Goal: Information Seeking & Learning: Learn about a topic

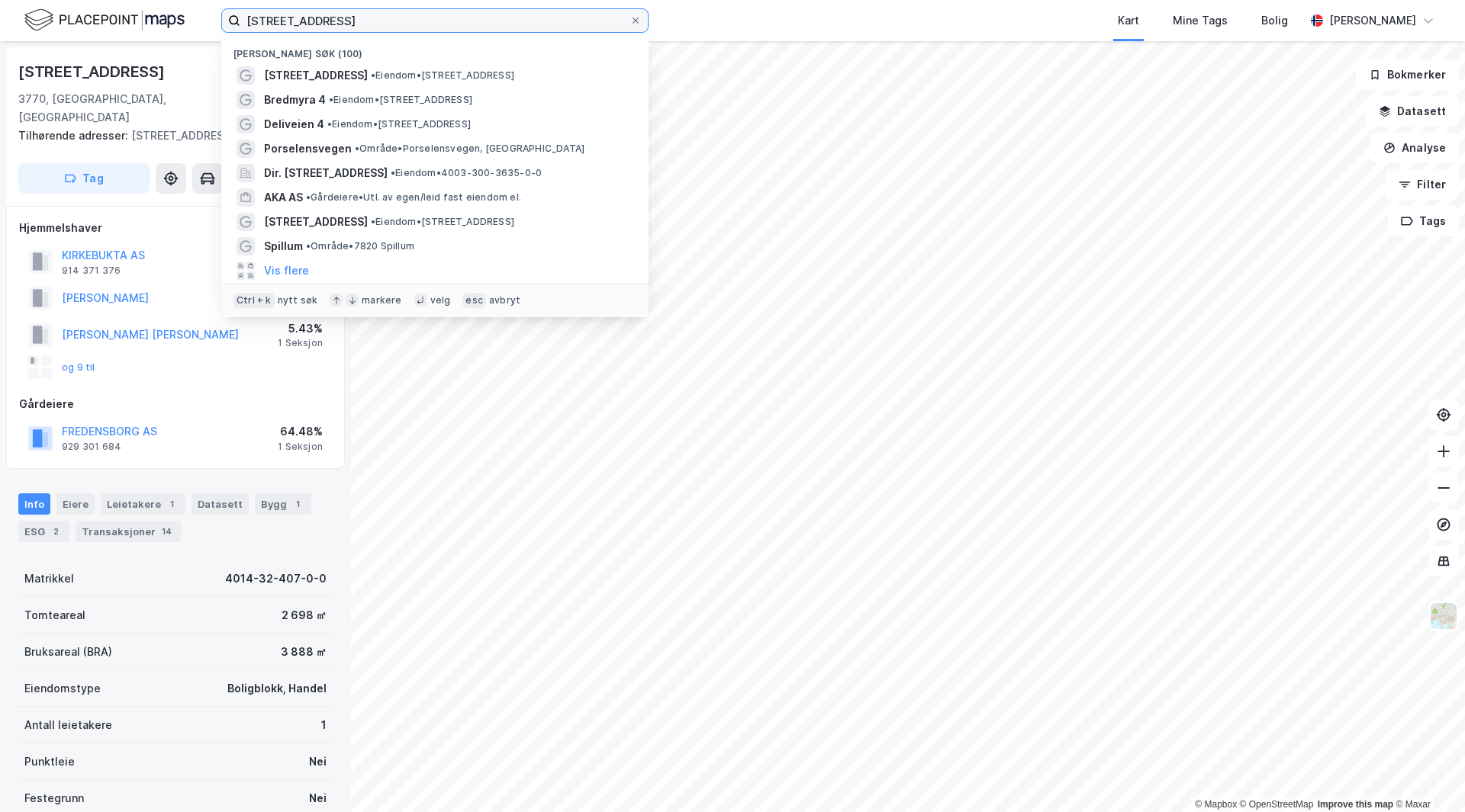
click at [318, 25] on input "[STREET_ADDRESS]" at bounding box center [435, 21] width 389 height 23
paste input "Handelsbygg Namsos AS"
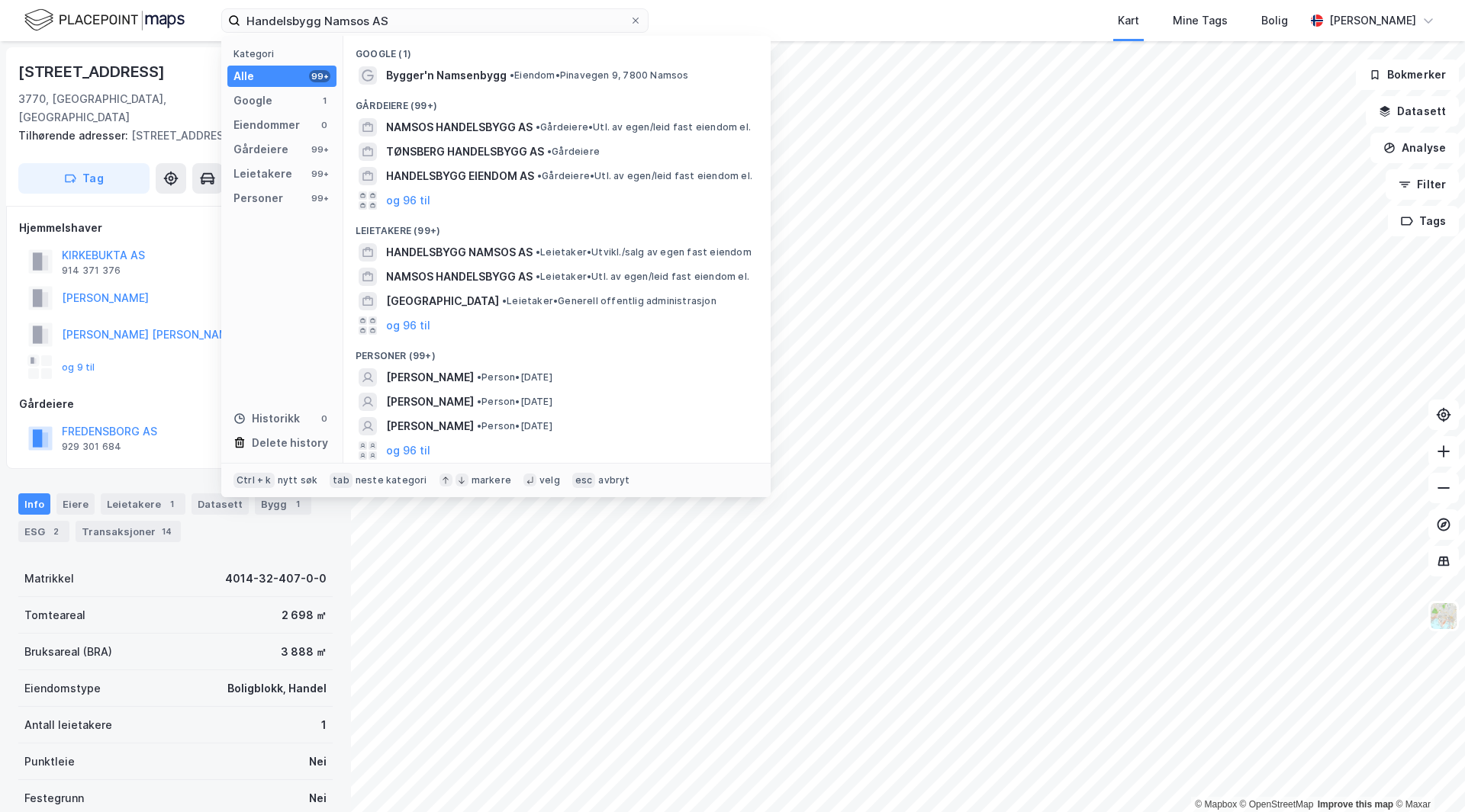
click at [266, 3] on div "Handelsbygg Namsos AS Kategori Alle 99+ Google 1 Eiendommer 0 Gårdeiere 99+ Lei…" at bounding box center [732, 20] width 1465 height 41
click at [264, 15] on input "Handelsbygg Namsos AS" at bounding box center [435, 21] width 389 height 23
paste input "929 670 116"
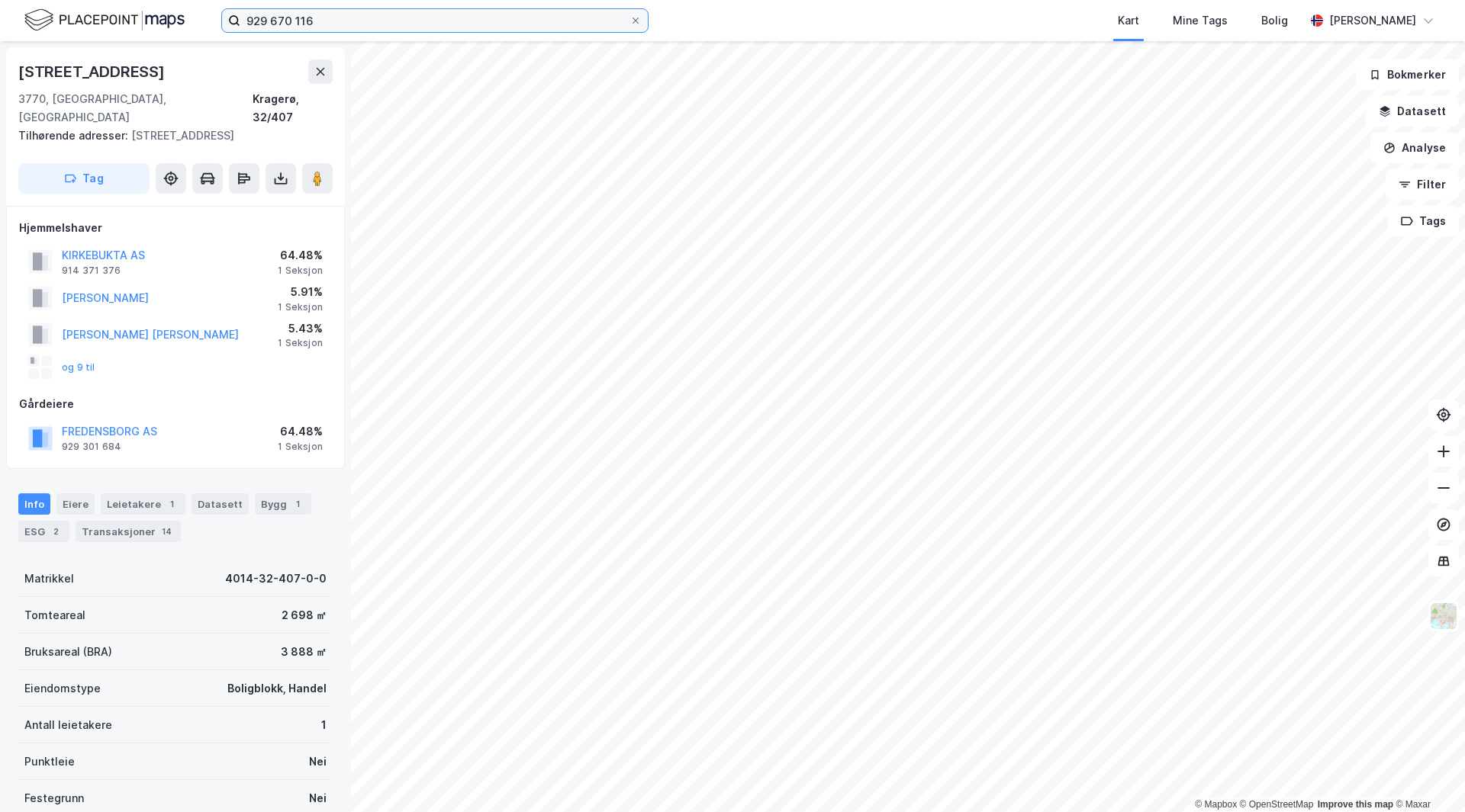
click at [296, 25] on input "929 670 116" at bounding box center [435, 21] width 389 height 23
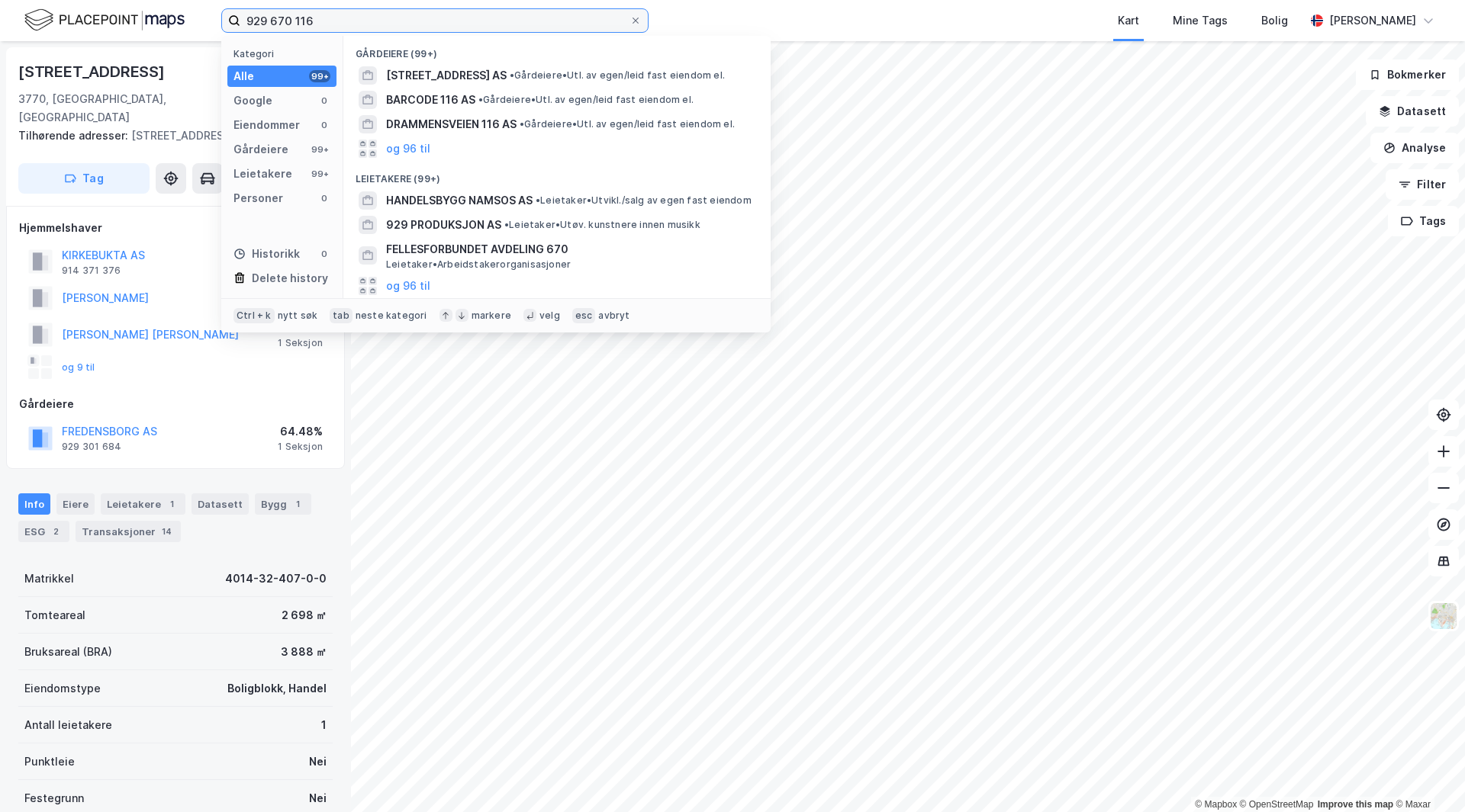
click at [296, 25] on input "929 670 116" at bounding box center [435, 21] width 389 height 23
paste input "Handelsbygg Namsos AS"
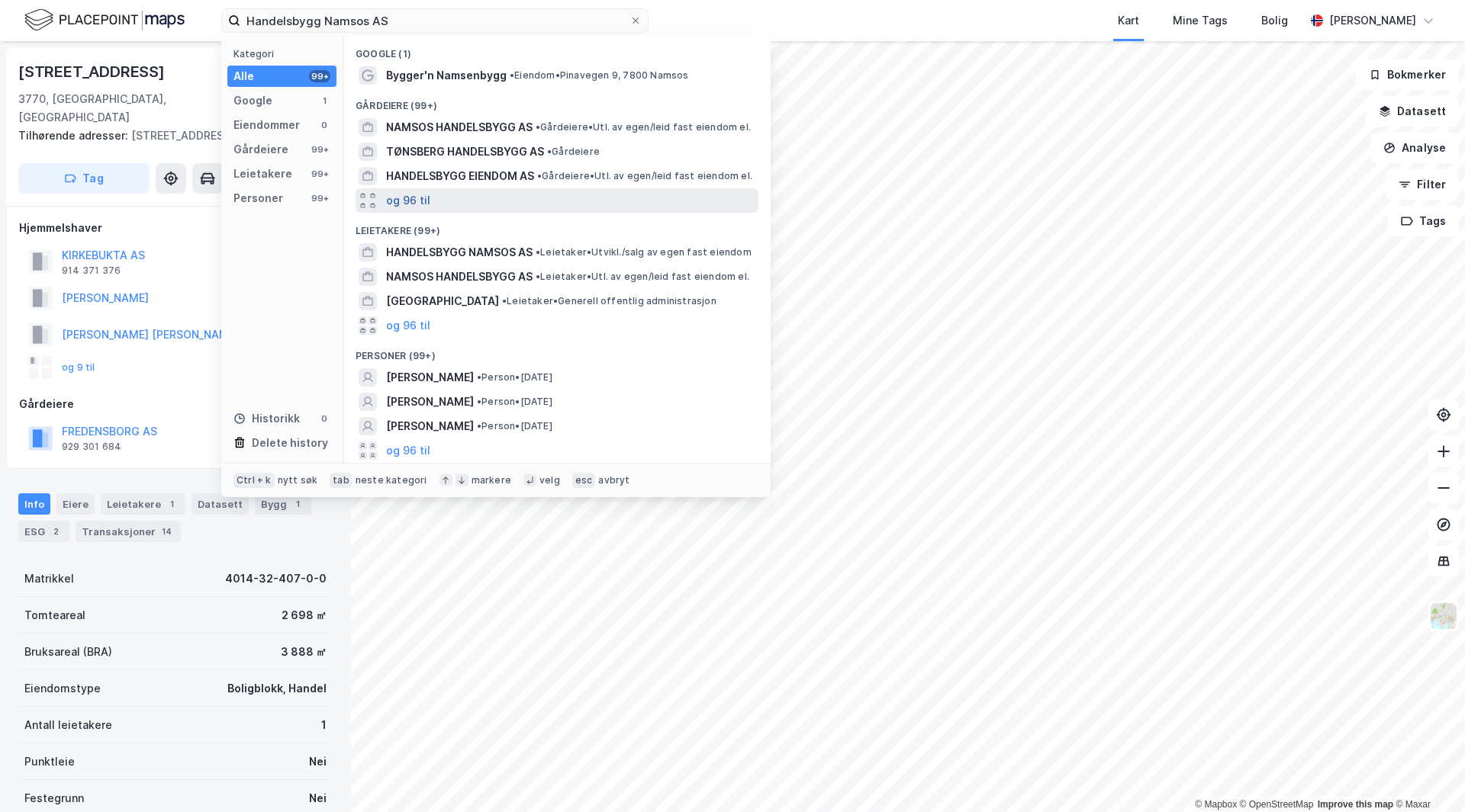
click at [401, 191] on button "og 96 til" at bounding box center [408, 200] width 44 height 18
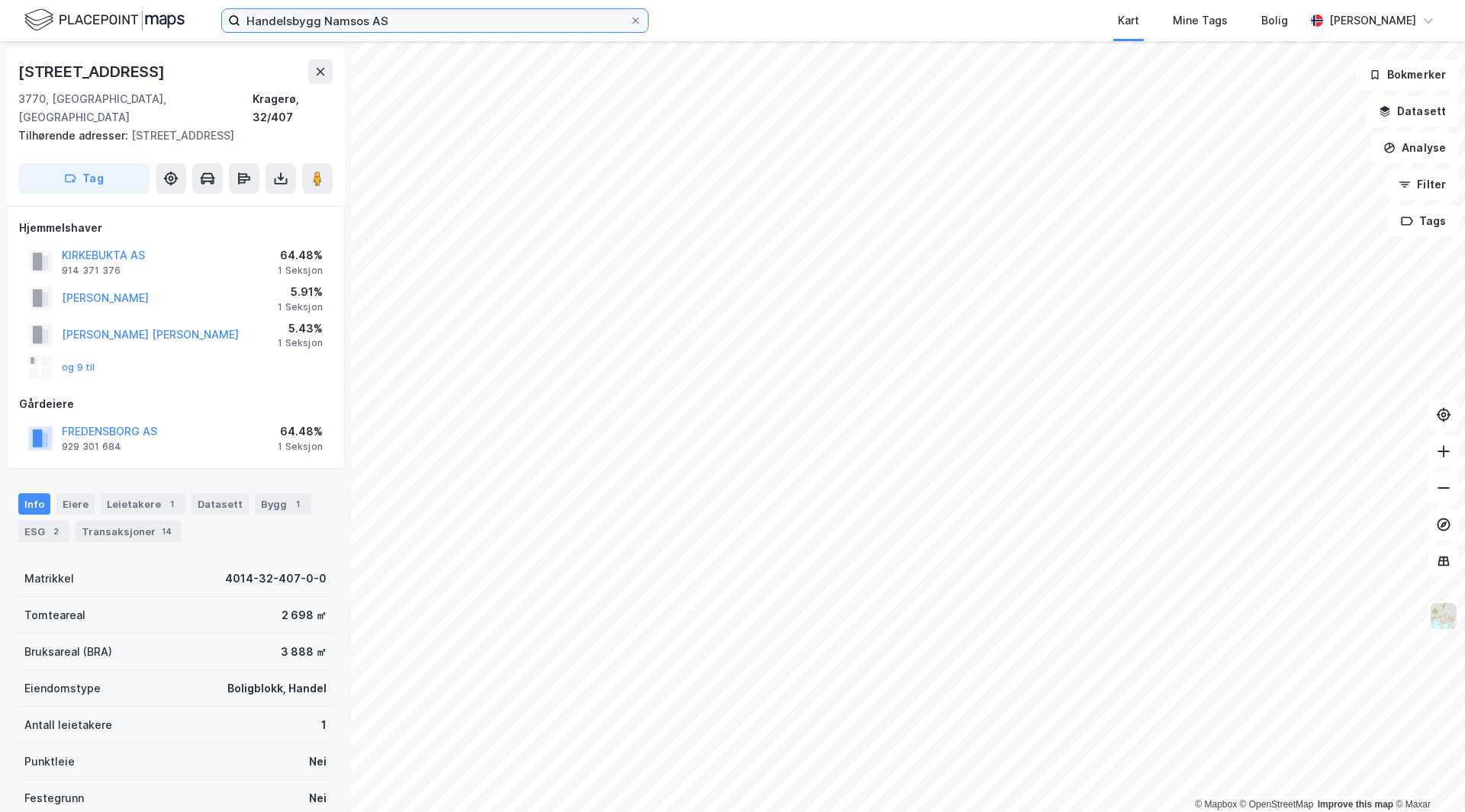
click at [442, 23] on input "Handelsbygg Namsos AS" at bounding box center [435, 21] width 389 height 23
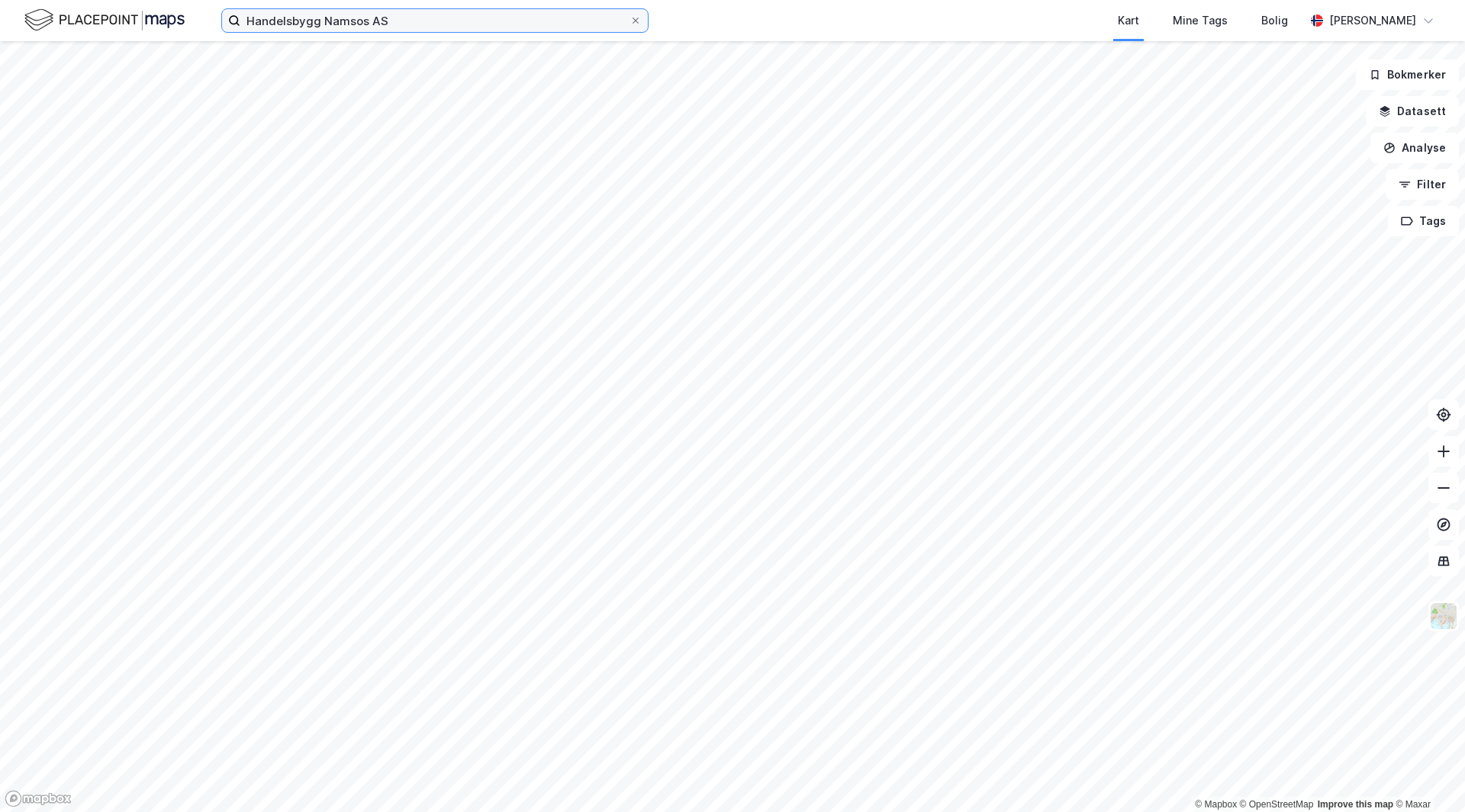
click at [394, 21] on input "Handelsbygg Namsos AS" at bounding box center [435, 21] width 389 height 23
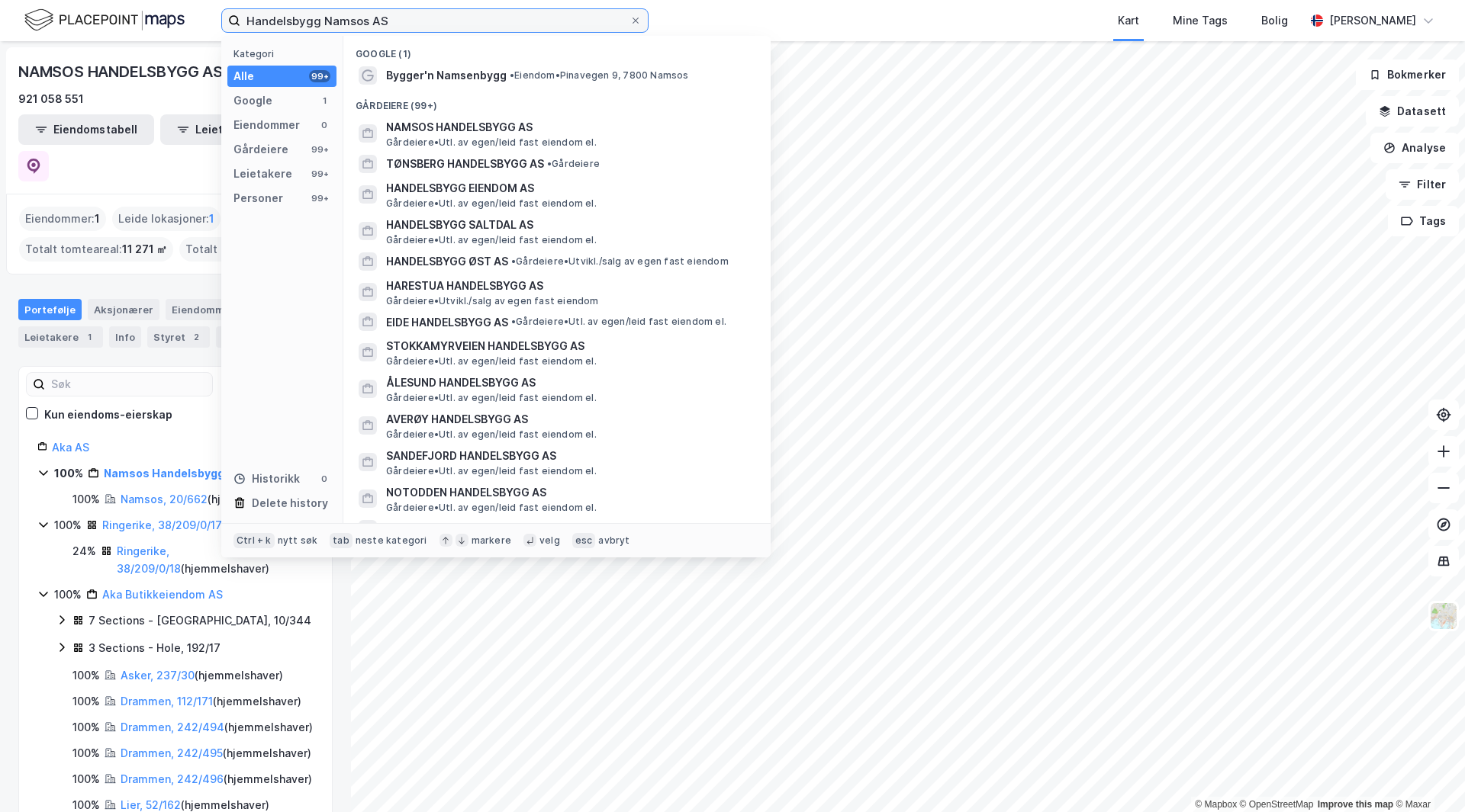
drag, startPoint x: 393, startPoint y: 24, endPoint x: 850, endPoint y: 31, distance: 457.1
click at [959, 10] on div "Handelsbygg Namsos AS Kategori Alle 99+ Google 1 Eiendommer 0 Gårdeiere 99+ Lei…" at bounding box center [732, 20] width 1465 height 41
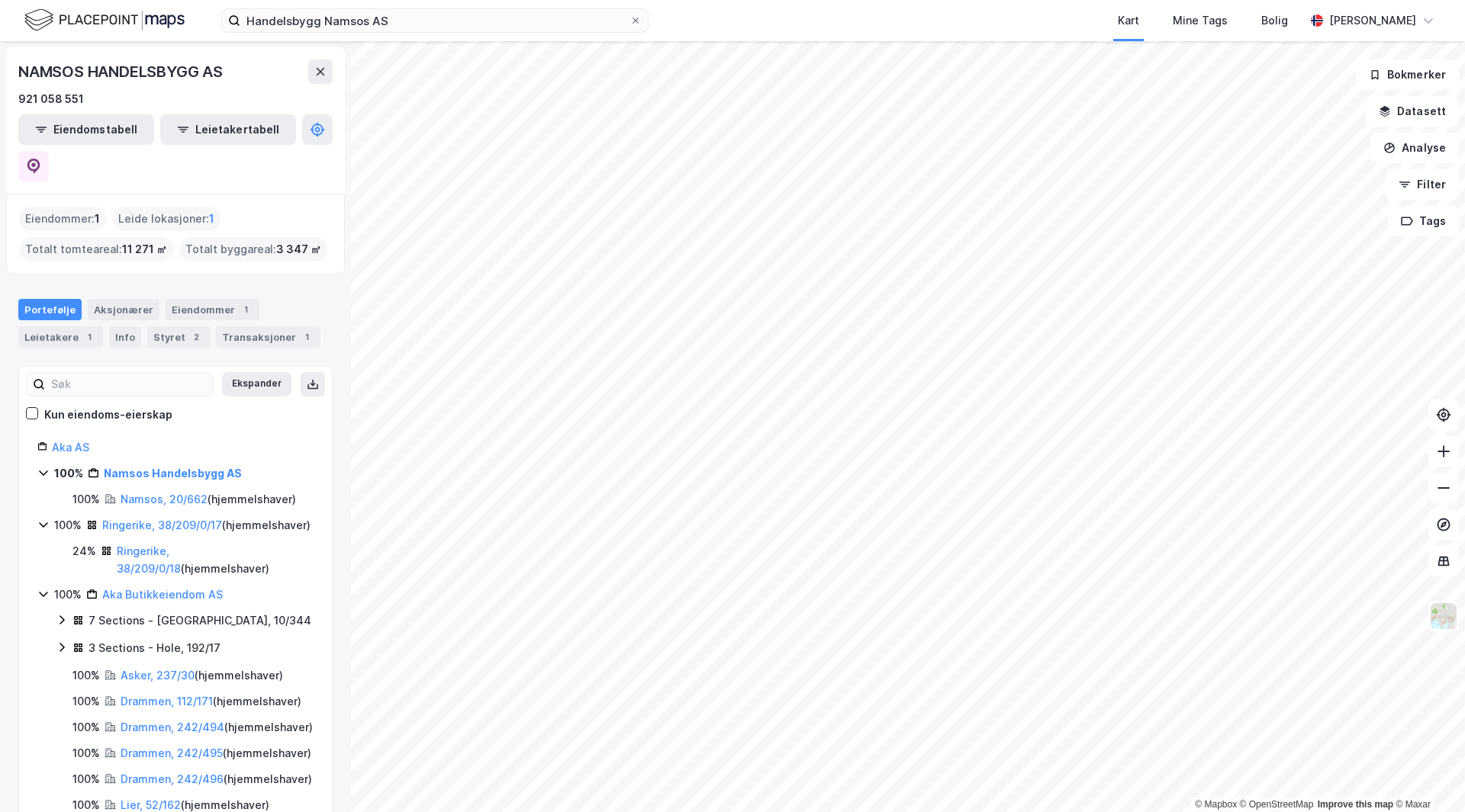
drag, startPoint x: 847, startPoint y: 33, endPoint x: 832, endPoint y: 20, distance: 19.8
click at [832, 20] on div "Kart Mine Tags Bolig" at bounding box center [1013, 20] width 583 height 41
click at [292, 30] on input "Handelsbygg Namsos AS" at bounding box center [435, 21] width 389 height 23
click at [381, 20] on input "skageveien 5" at bounding box center [435, 21] width 389 height 23
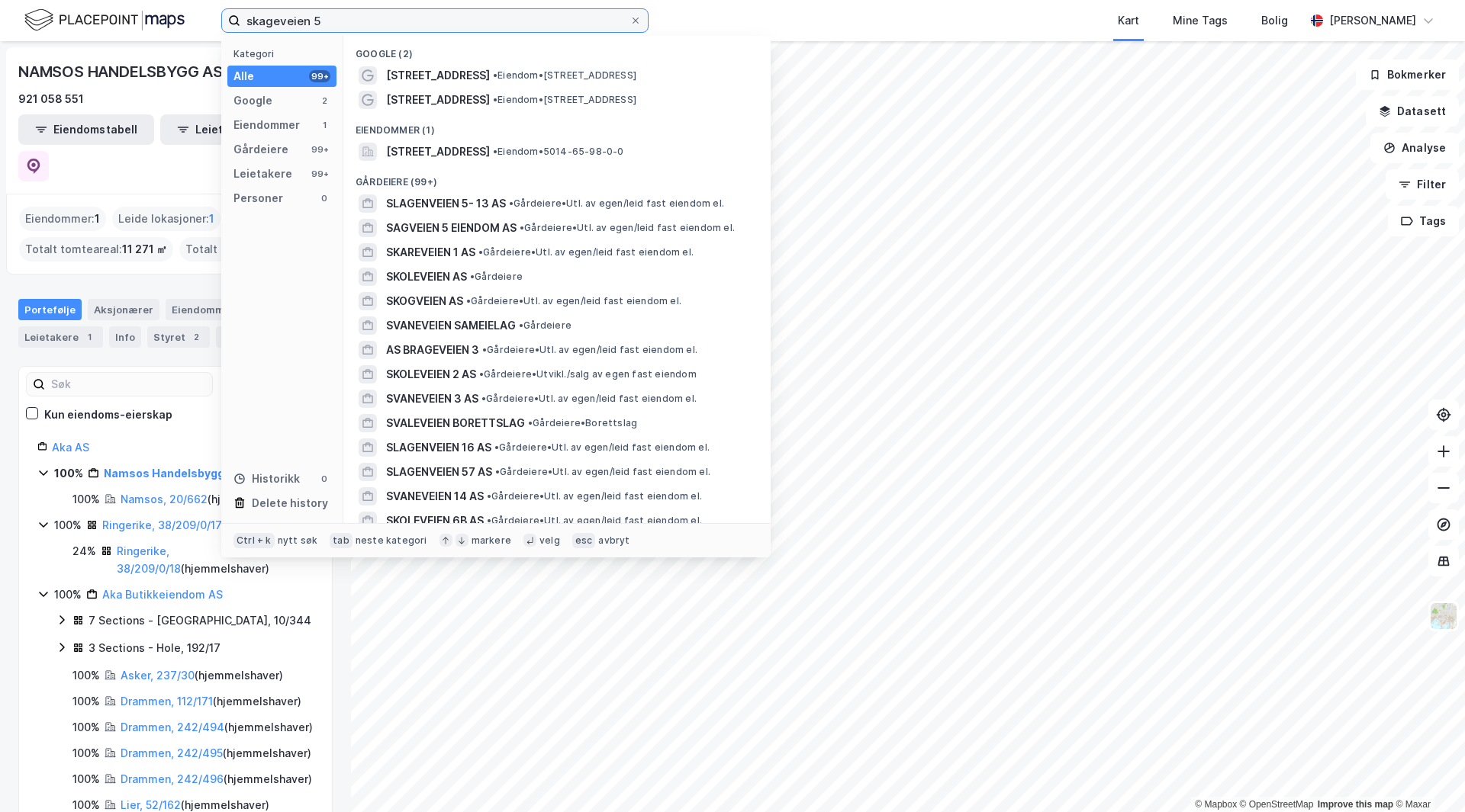
click at [338, 17] on input "skageveien 5" at bounding box center [435, 21] width 389 height 23
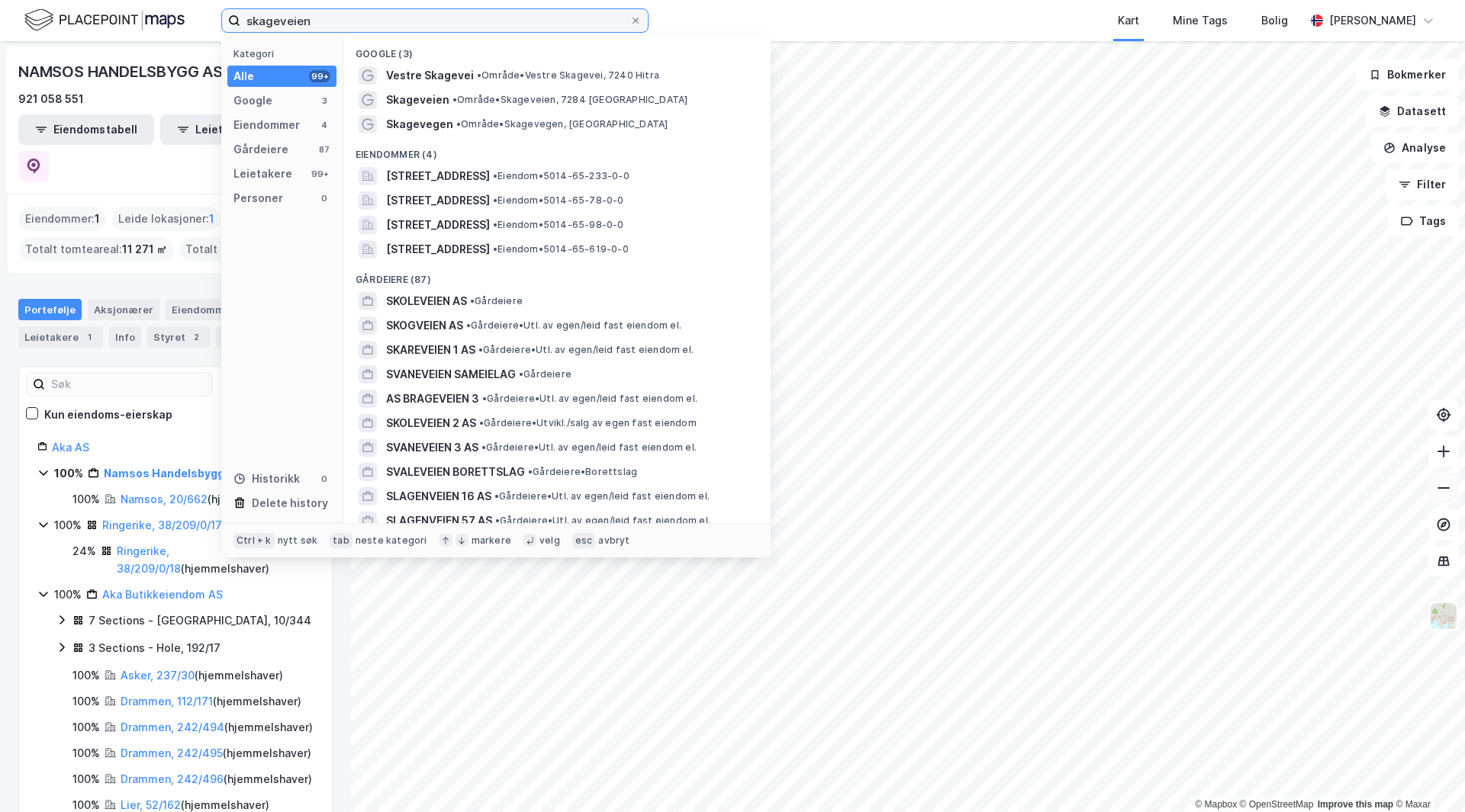
type input "skageveien"
drag, startPoint x: 338, startPoint y: 15, endPoint x: 589, endPoint y: 3, distance: 251.3
click at [338, 15] on input "skageveien" at bounding box center [435, 21] width 389 height 23
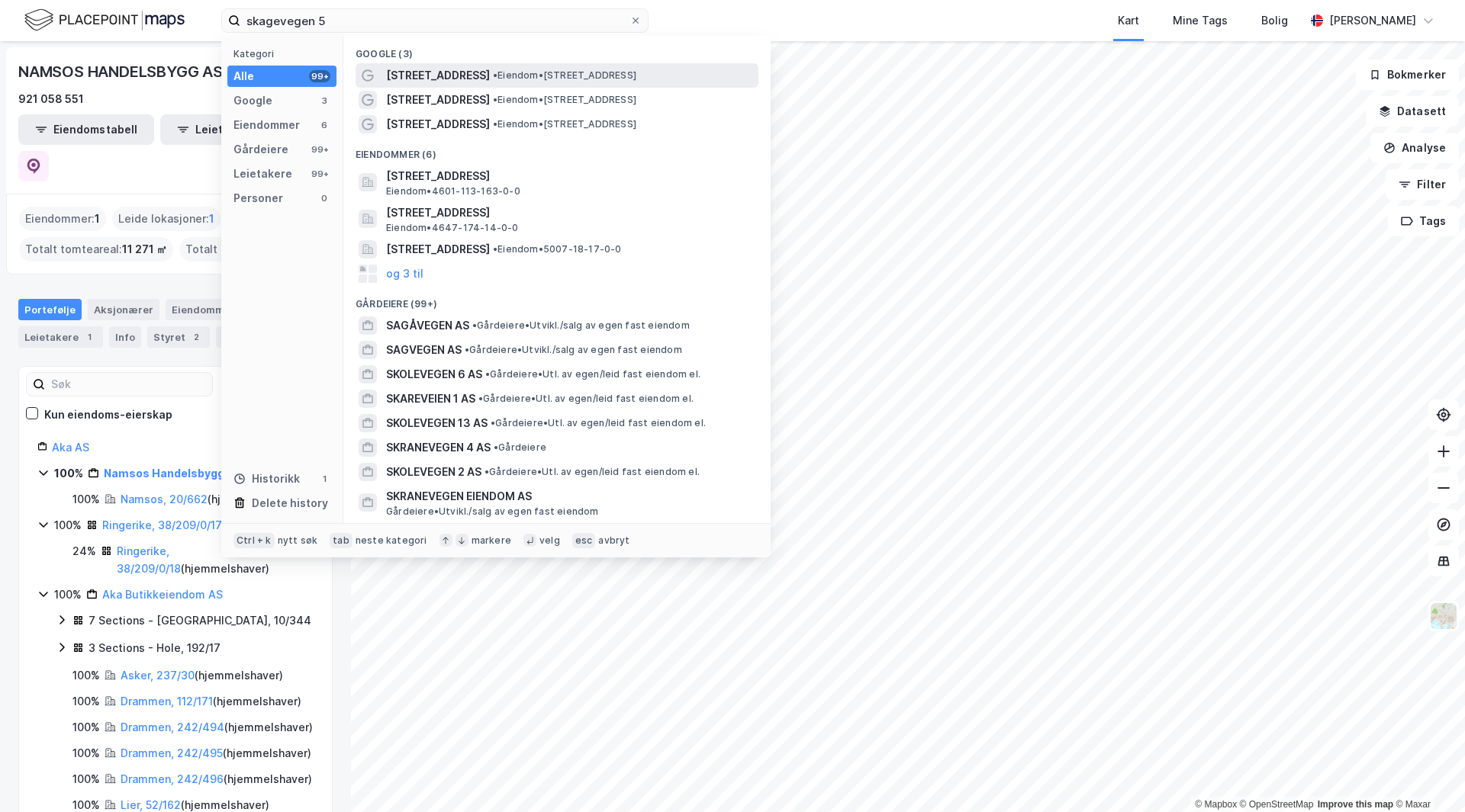
click at [474, 68] on div "[STREET_ADDRESS] • Eiendom • [STREET_ADDRESS]" at bounding box center [570, 75] width 369 height 18
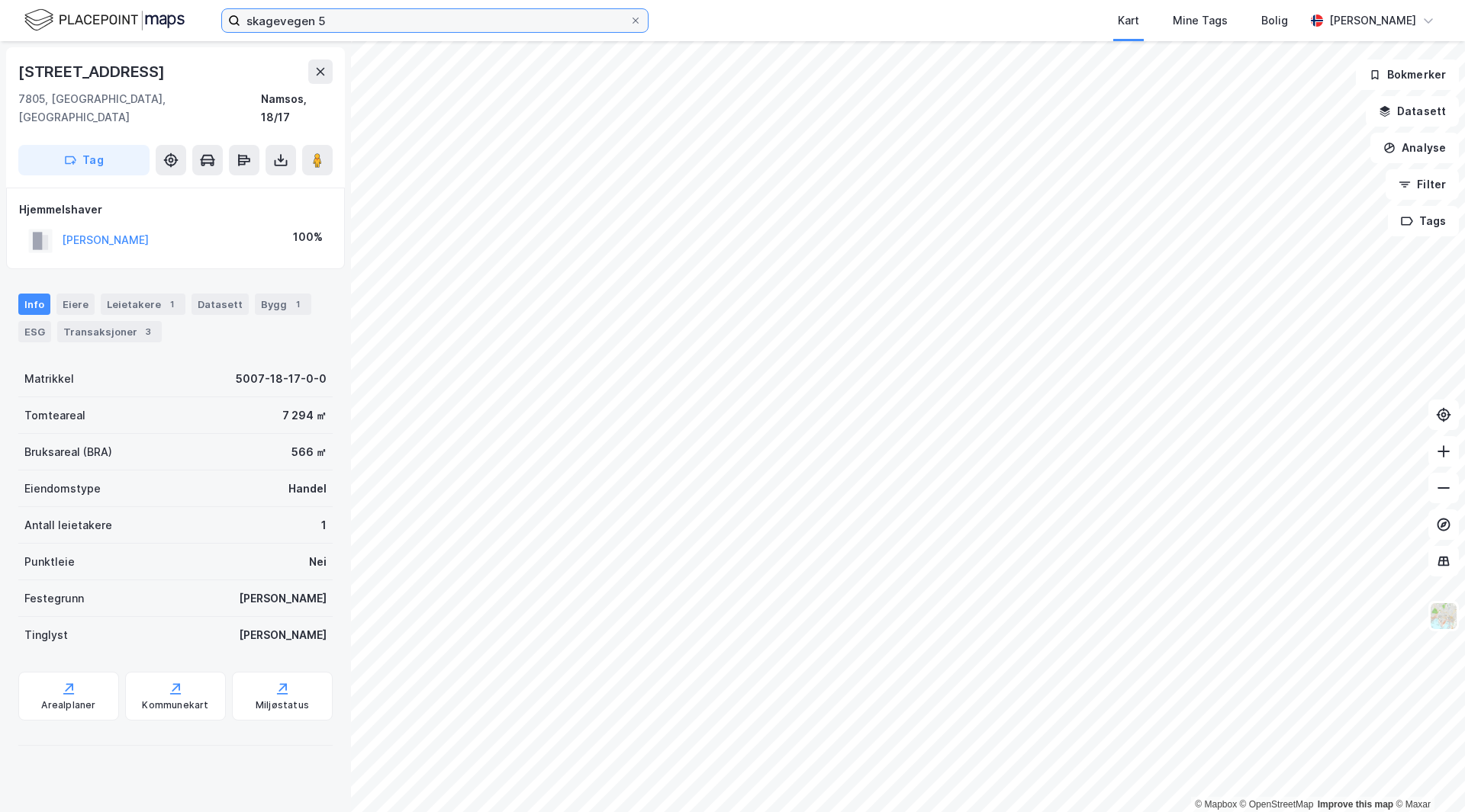
click at [378, 22] on input "skagevegen 5" at bounding box center [435, 21] width 389 height 23
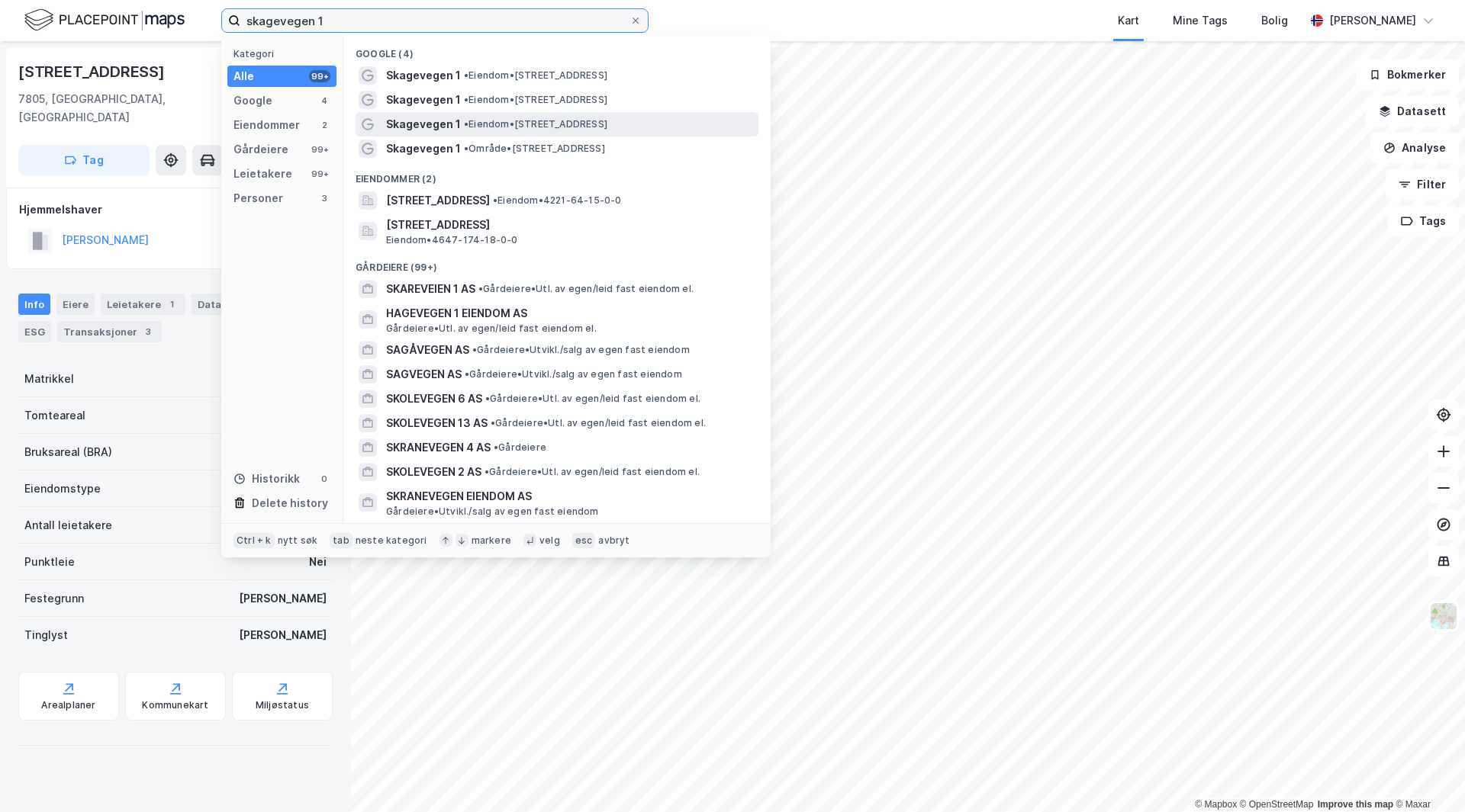
type input "skagevegen 1"
click at [607, 123] on span "• Eiendom • [STREET_ADDRESS]" at bounding box center [535, 124] width 143 height 12
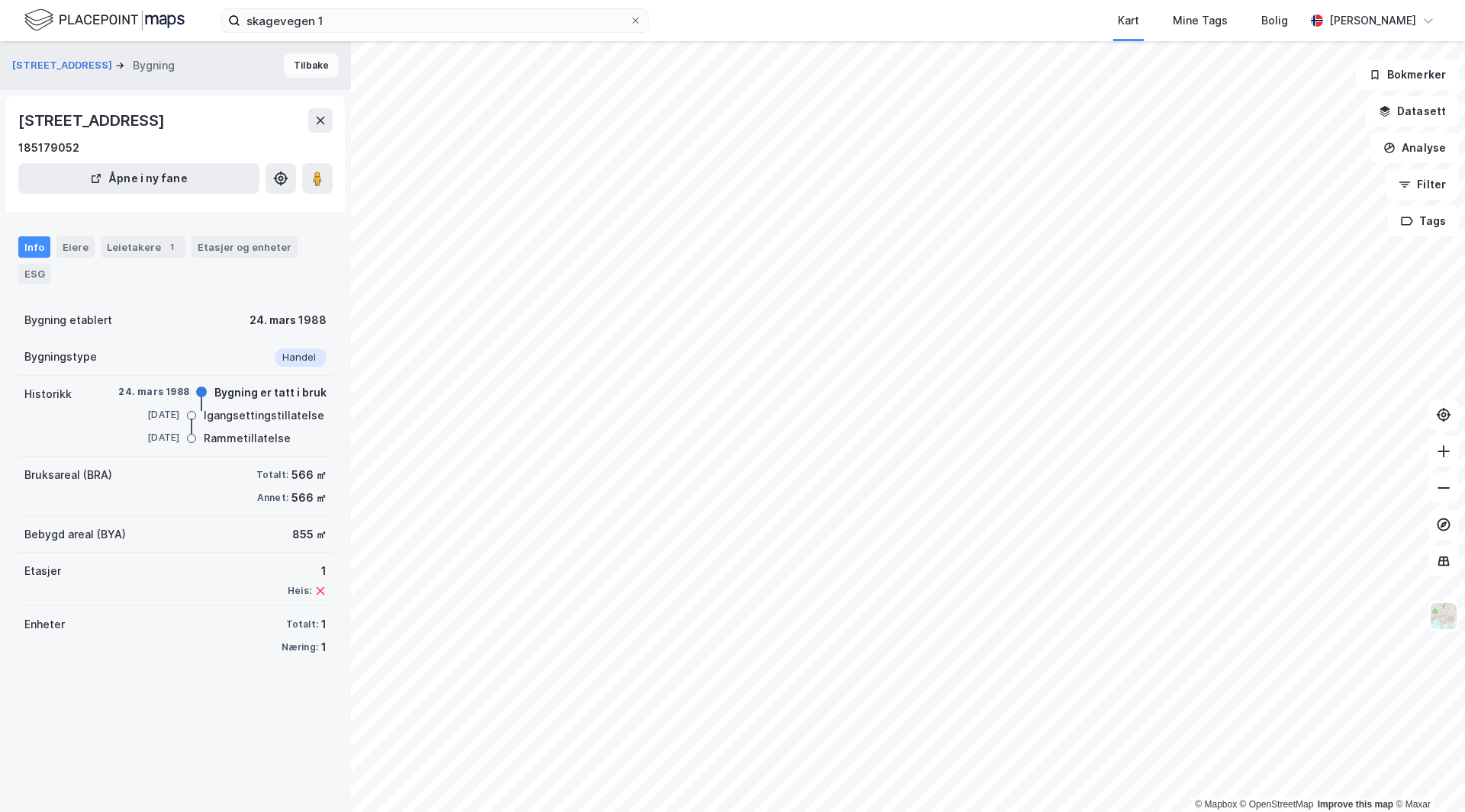
click at [315, 61] on button "Tilbake" at bounding box center [311, 65] width 55 height 24
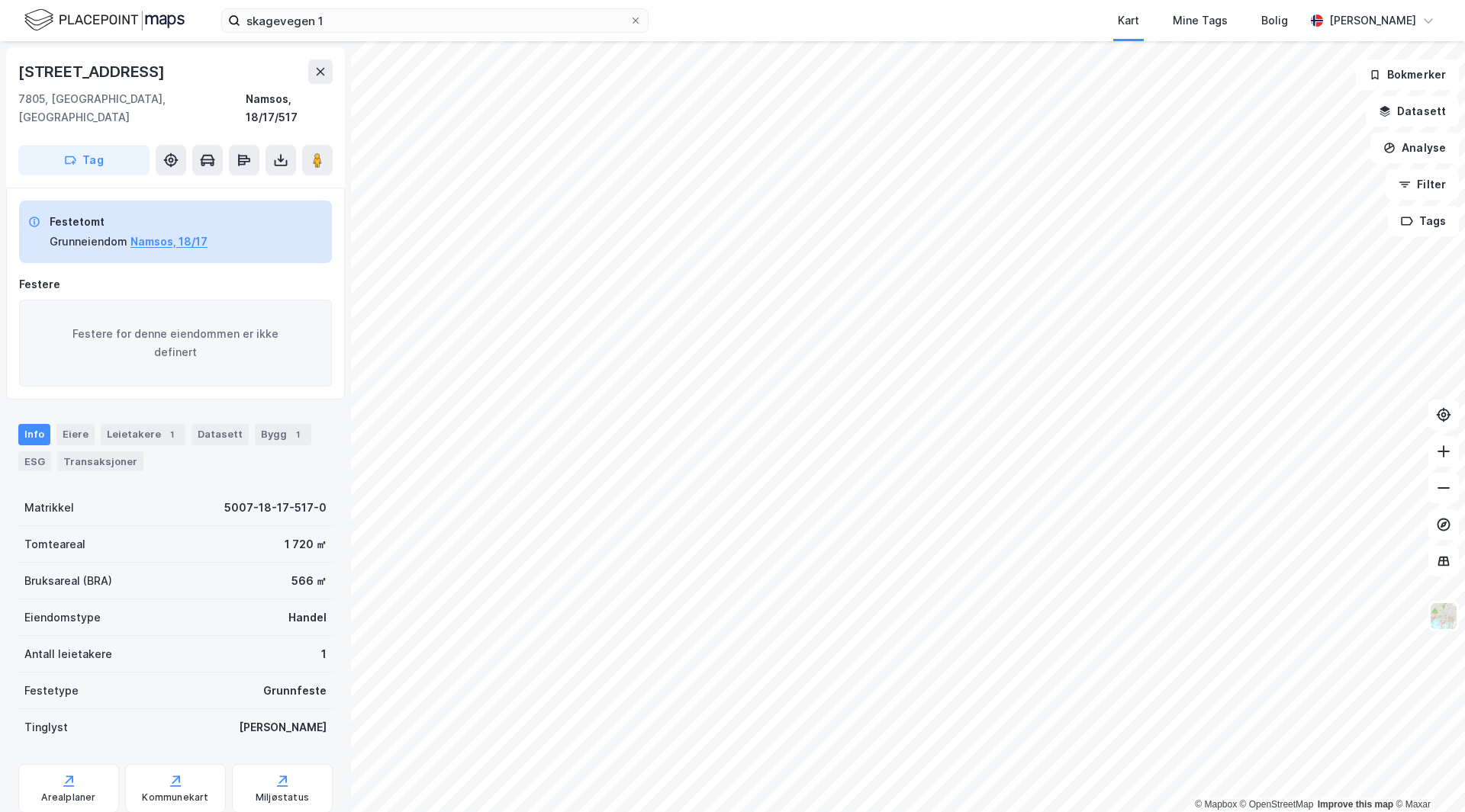
scroll to position [1, 0]
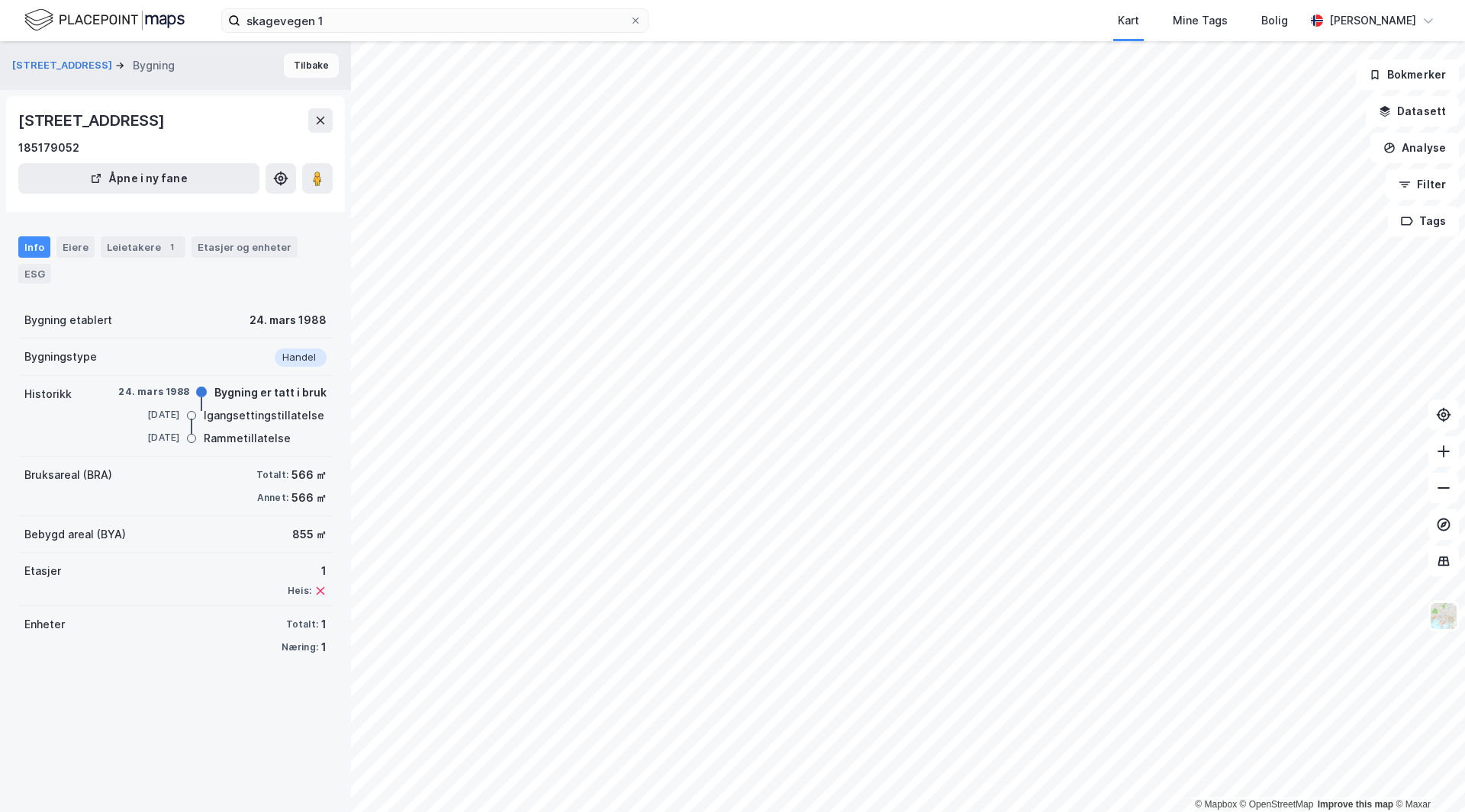
click at [312, 63] on button "Tilbake" at bounding box center [311, 65] width 55 height 24
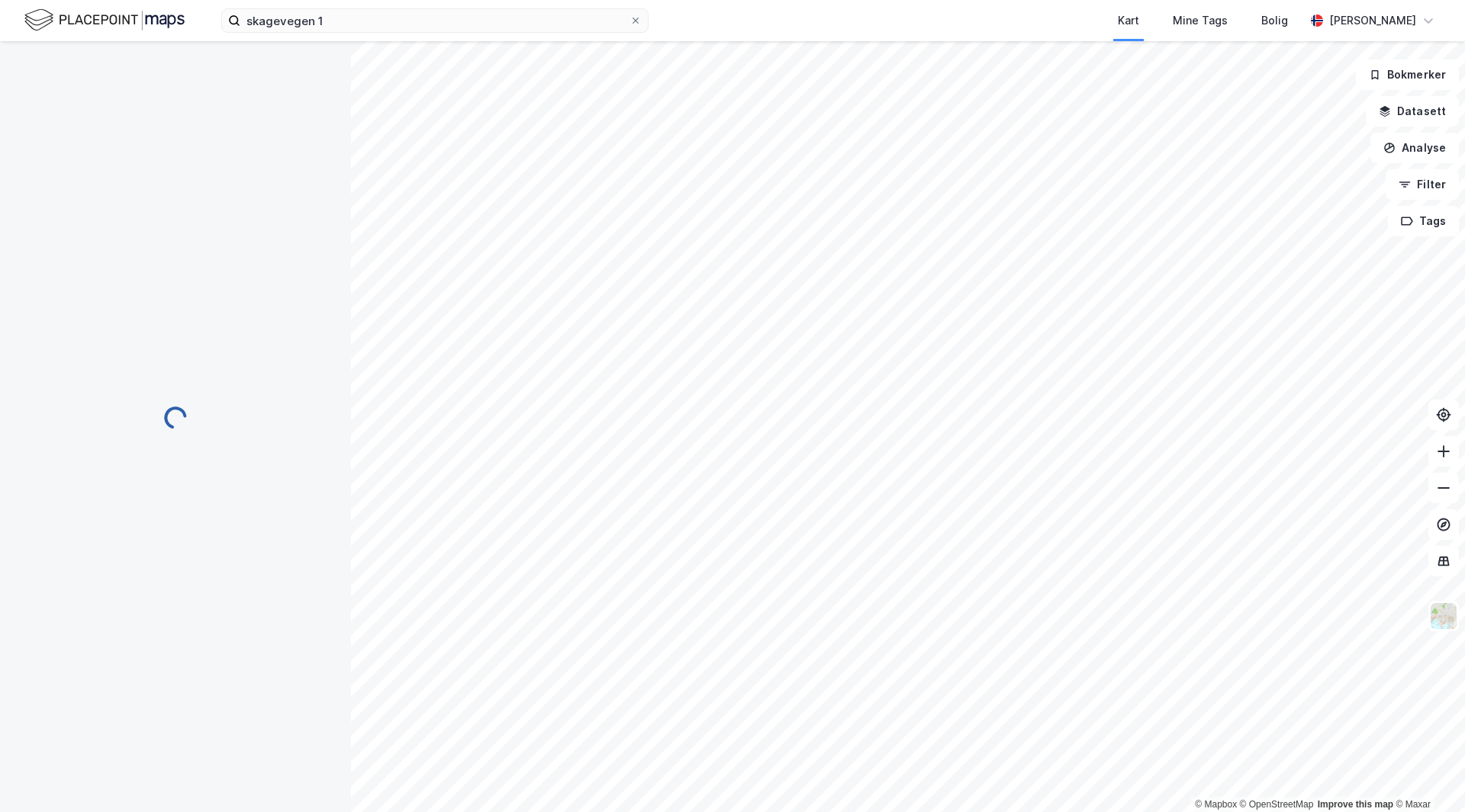
scroll to position [1, 0]
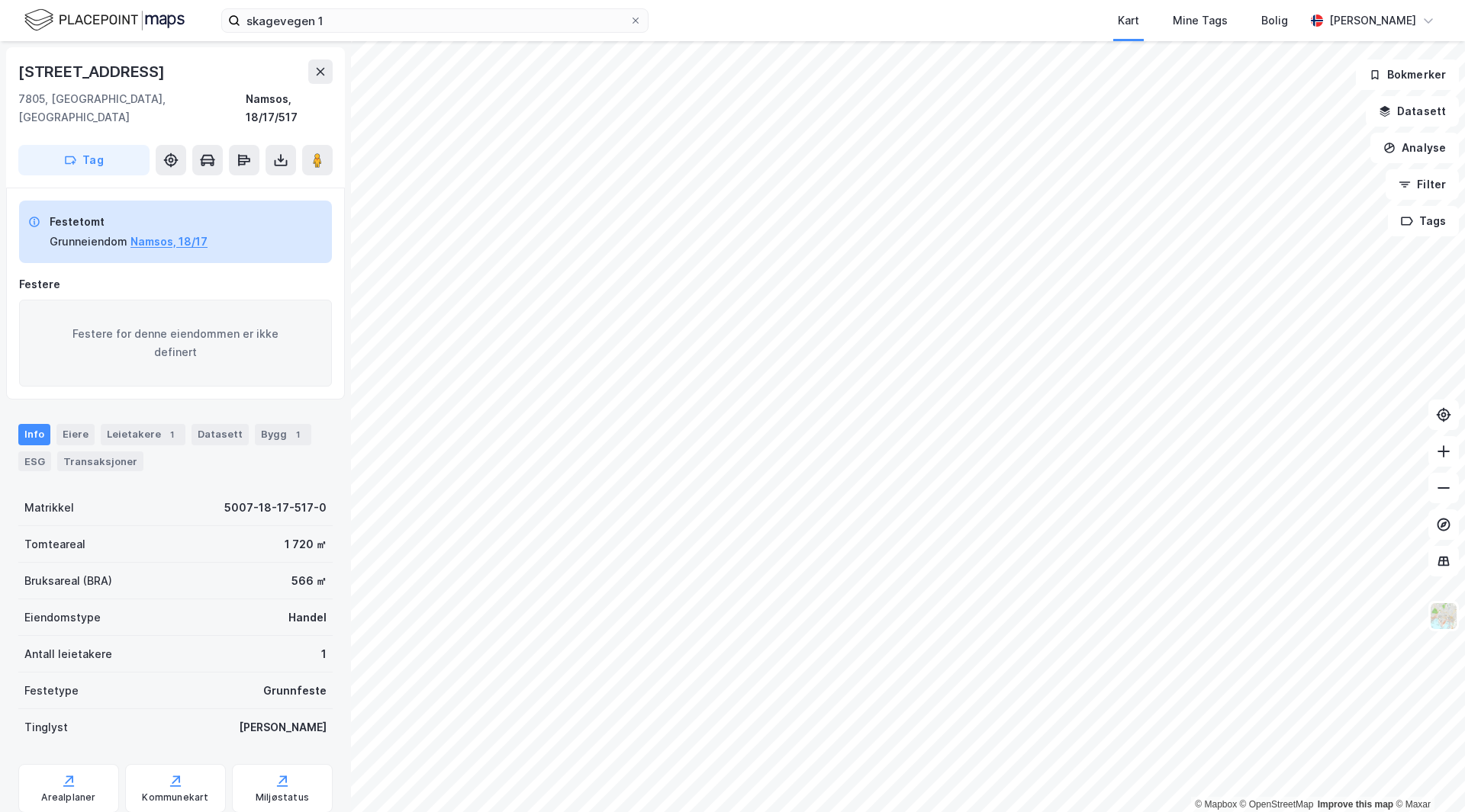
scroll to position [1, 0]
click at [135, 423] on div "Leietakere 1" at bounding box center [143, 433] width 84 height 22
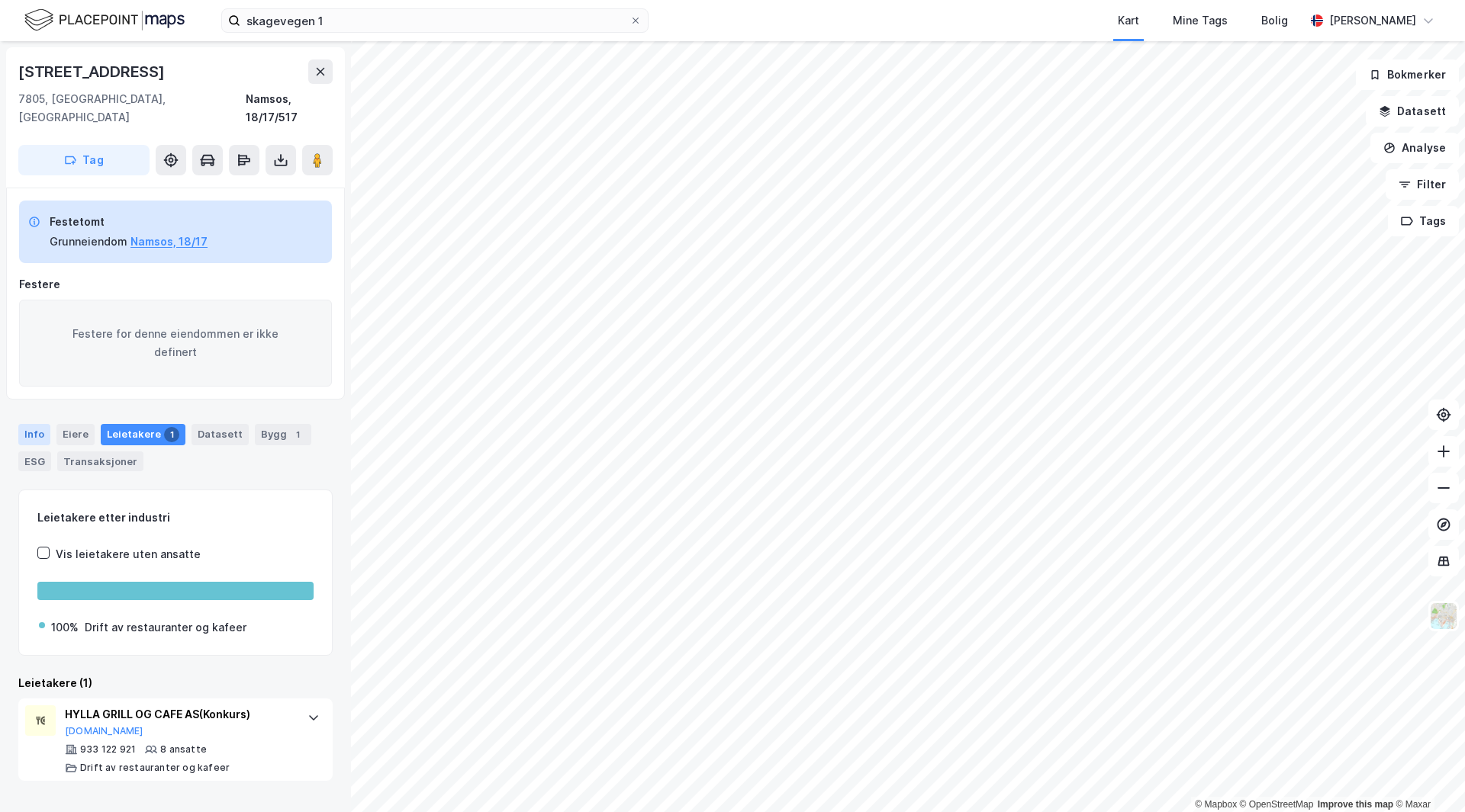
click at [44, 424] on div "Info" at bounding box center [34, 434] width 32 height 22
